Goal: Task Accomplishment & Management: Manage account settings

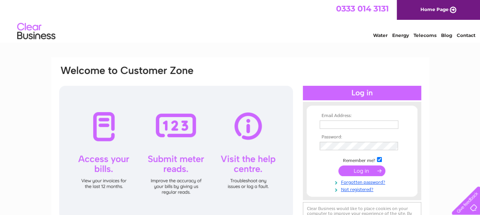
click at [328, 126] on input "text" at bounding box center [358, 125] width 79 height 8
type input "get2mcqs@gmail.com"
click at [359, 171] on input "submit" at bounding box center [361, 171] width 47 height 11
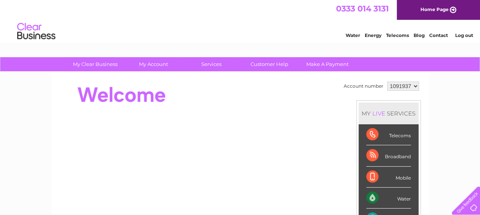
click at [369, 195] on div "Water" at bounding box center [388, 198] width 45 height 21
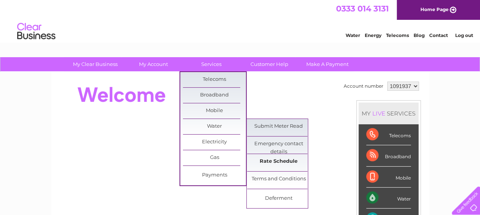
click at [282, 159] on link "Rate Schedule" at bounding box center [278, 161] width 63 height 15
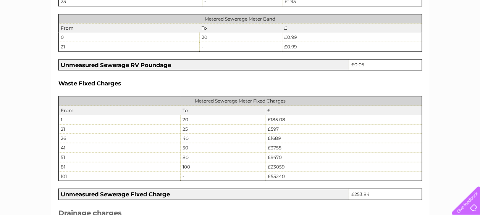
scroll to position [795, 0]
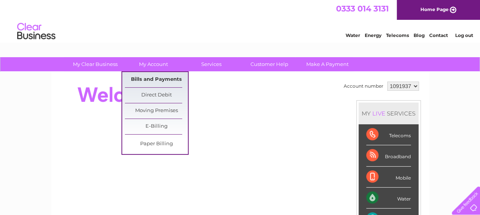
click at [154, 79] on link "Bills and Payments" at bounding box center [156, 79] width 63 height 15
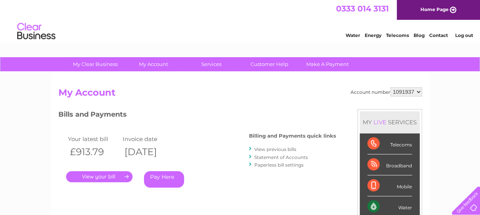
click at [104, 174] on link "." at bounding box center [99, 176] width 66 height 11
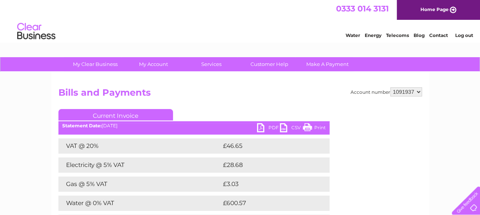
click at [260, 127] on link "PDF" at bounding box center [268, 128] width 23 height 11
